Goal: Information Seeking & Learning: Find specific fact

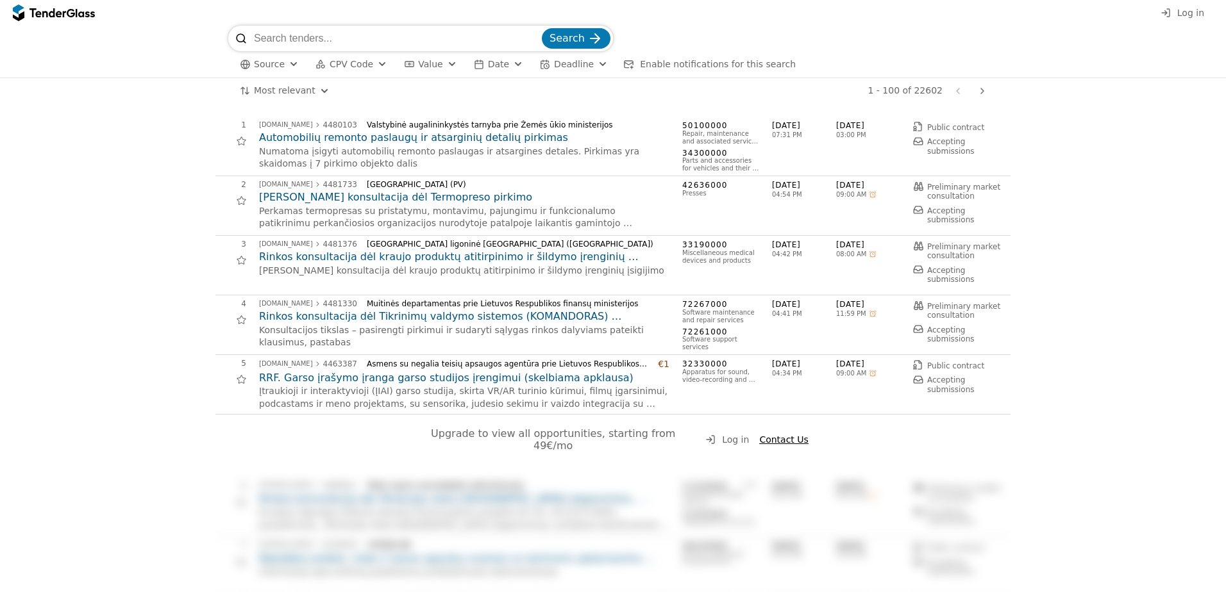
click at [376, 28] on input "search" at bounding box center [396, 39] width 285 height 26
type input "microsoft"
click at [542, 28] on button "Search" at bounding box center [576, 38] width 69 height 21
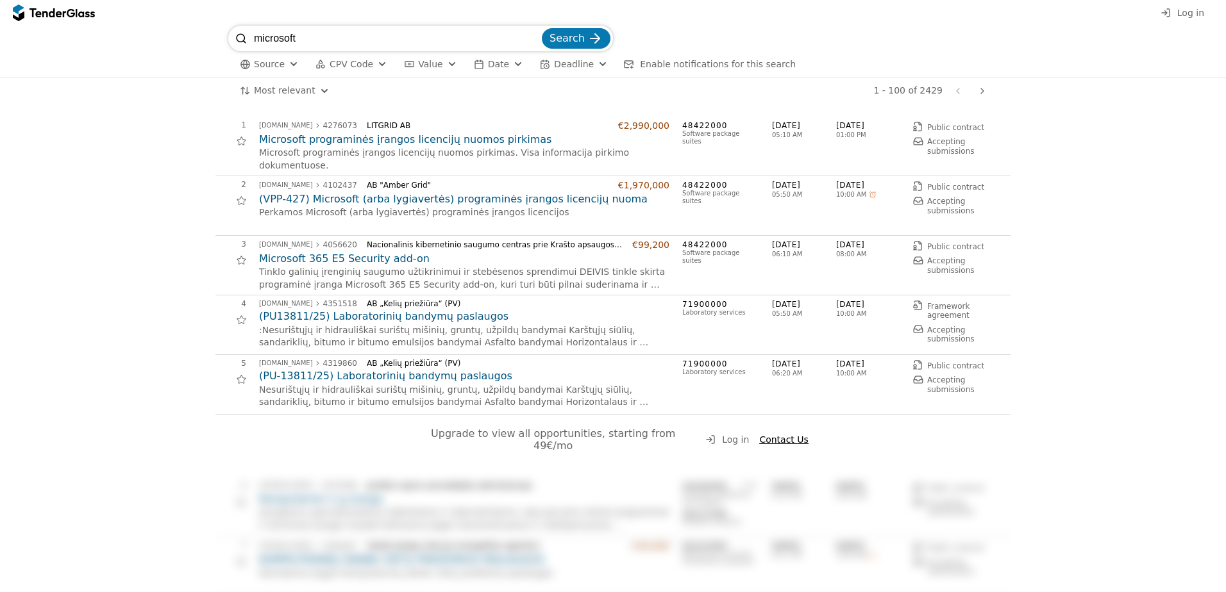
drag, startPoint x: 382, startPoint y: 38, endPoint x: 185, endPoint y: 61, distance: 198.8
click at [185, 61] on div "microsoft Search Source CPV Code Type Buyer Value Date Deadline Enable notifica…" at bounding box center [612, 52] width 1213 height 52
type input "CRM"
click at [542, 28] on button "Search" at bounding box center [576, 38] width 69 height 21
